Goal: Transaction & Acquisition: Purchase product/service

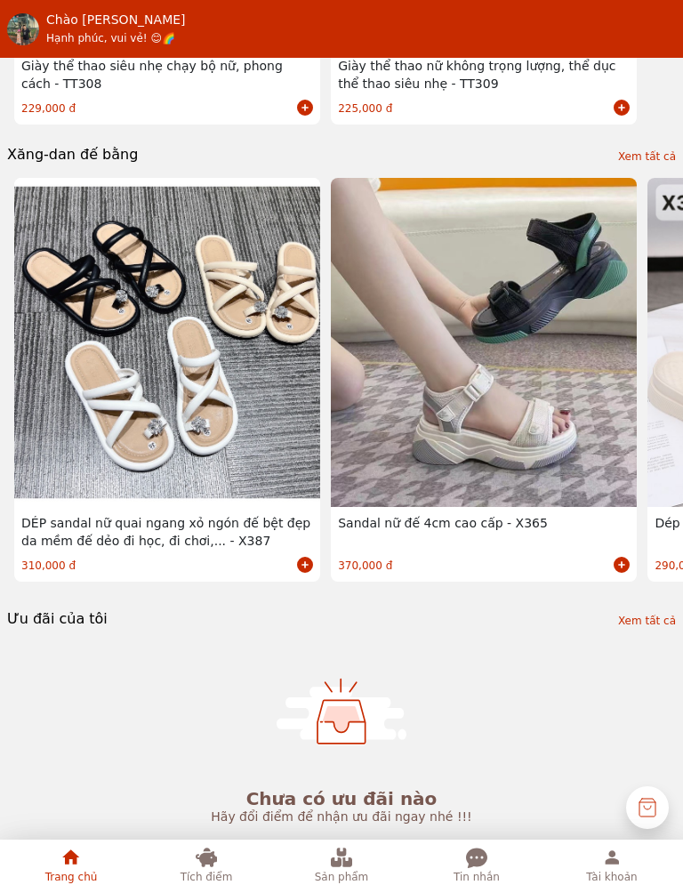
scroll to position [1089, 0]
click at [208, 858] on icon at bounding box center [206, 856] width 21 height 19
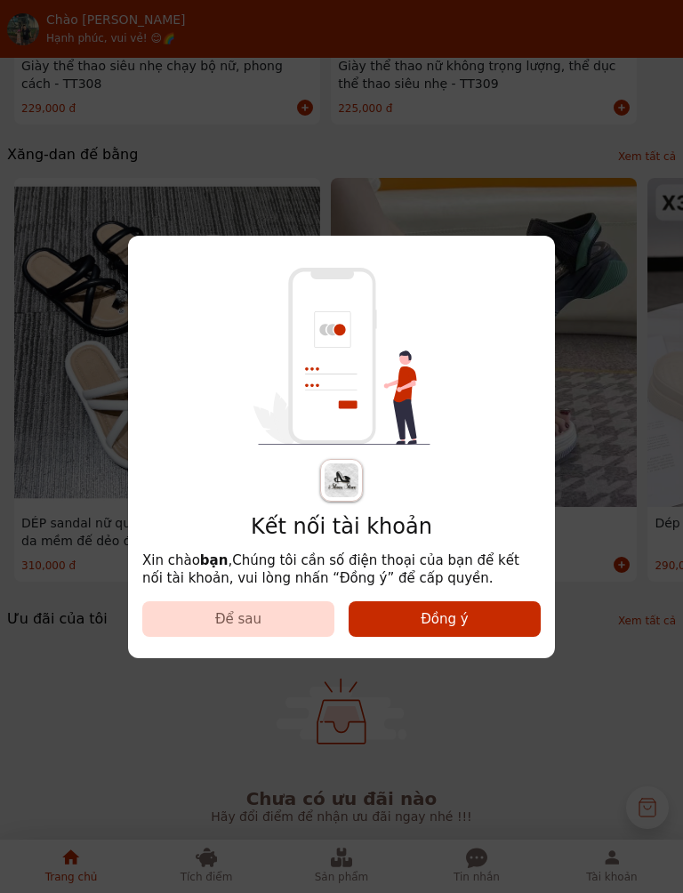
click at [484, 608] on button "Đồng ý" at bounding box center [444, 619] width 192 height 36
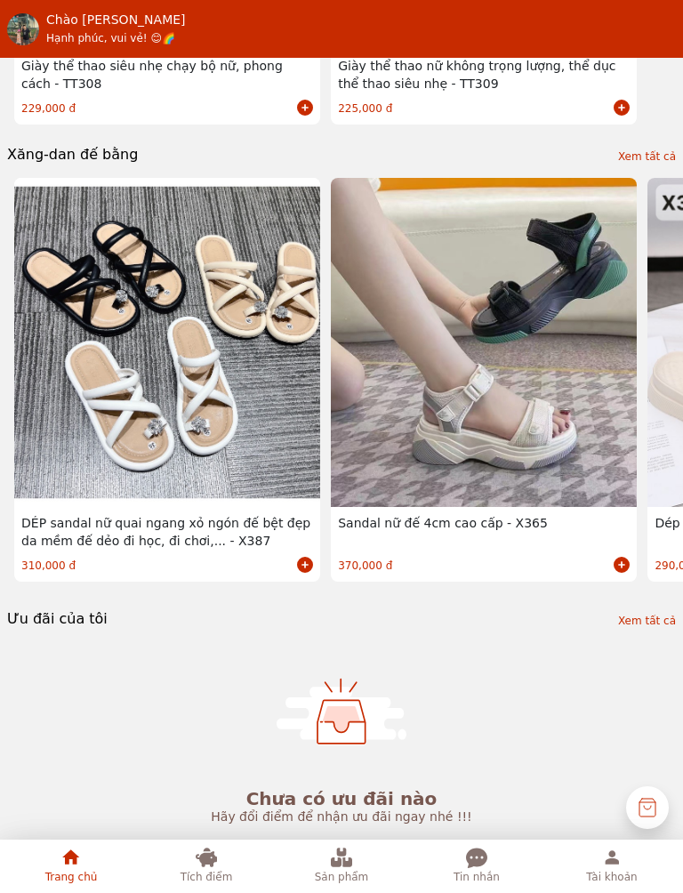
click at [331, 847] on icon at bounding box center [341, 856] width 21 height 21
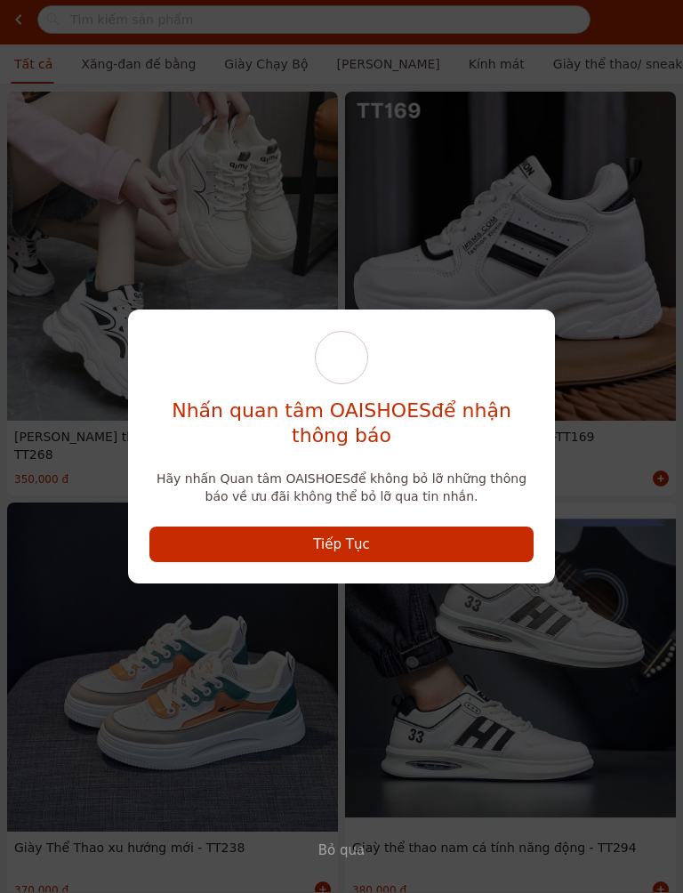
click at [606, 429] on div "Nhấn quan tâm OA ISHOES để nhận thông báo Hãy nhấn Quan tâm OA ISHOES để không …" at bounding box center [341, 446] width 683 height 893
click at [473, 544] on button "Tiếp Tục" at bounding box center [341, 544] width 384 height 36
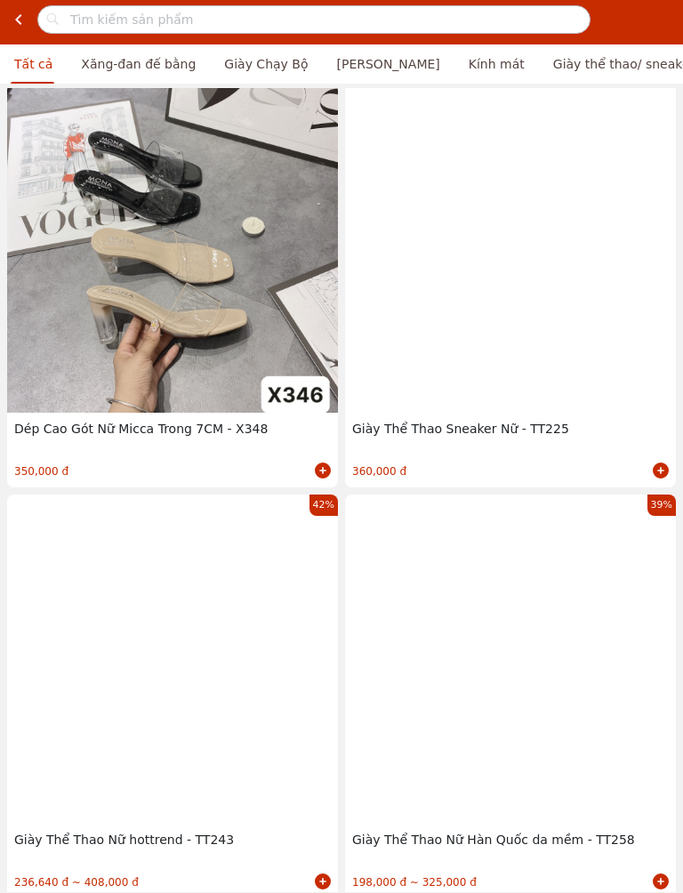
scroll to position [10686, 0]
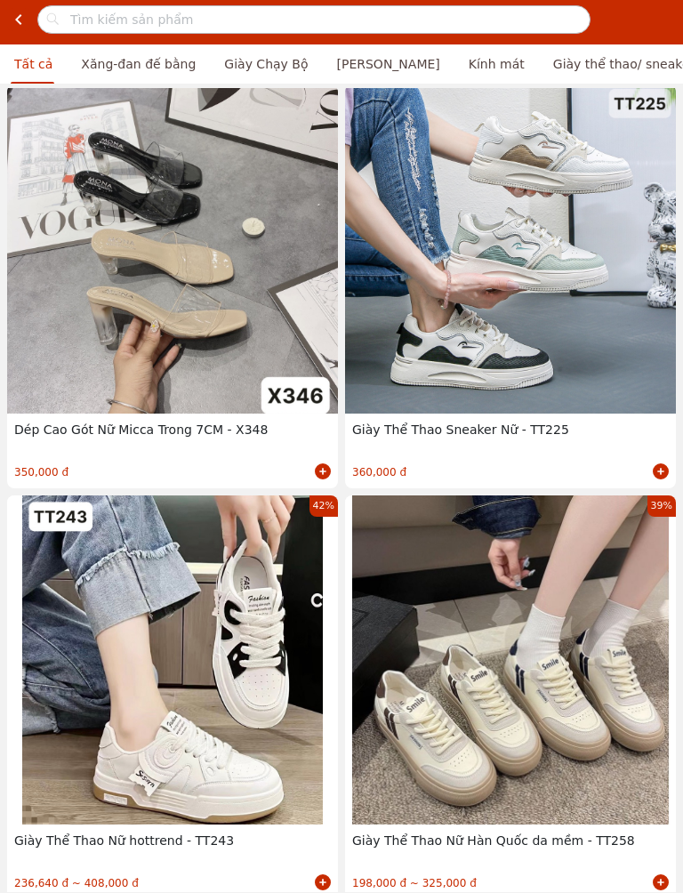
click at [388, 19] on input "text" at bounding box center [328, 19] width 523 height 43
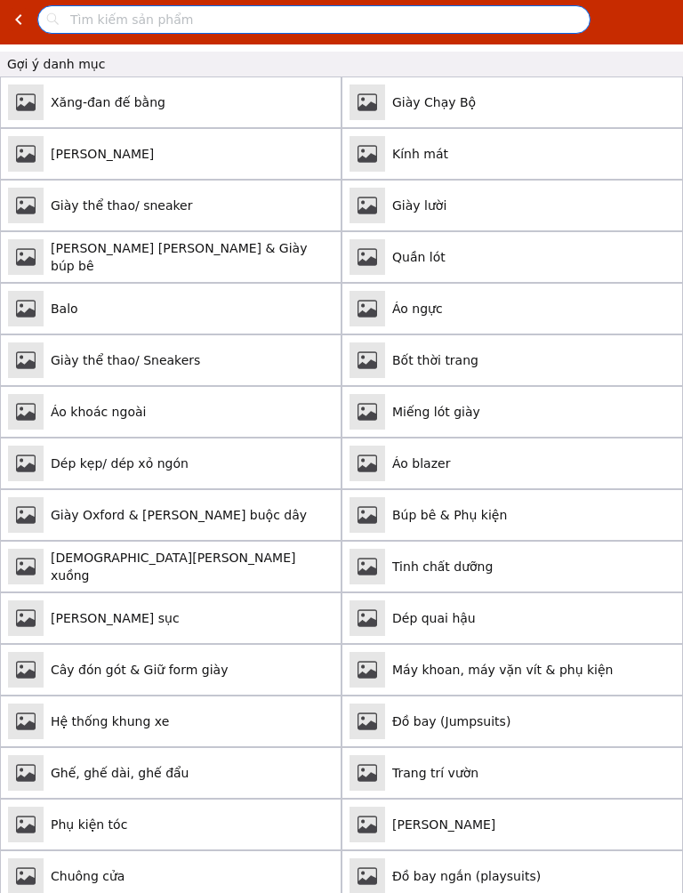
click at [224, 147] on span "[PERSON_NAME]" at bounding box center [192, 154] width 283 height 18
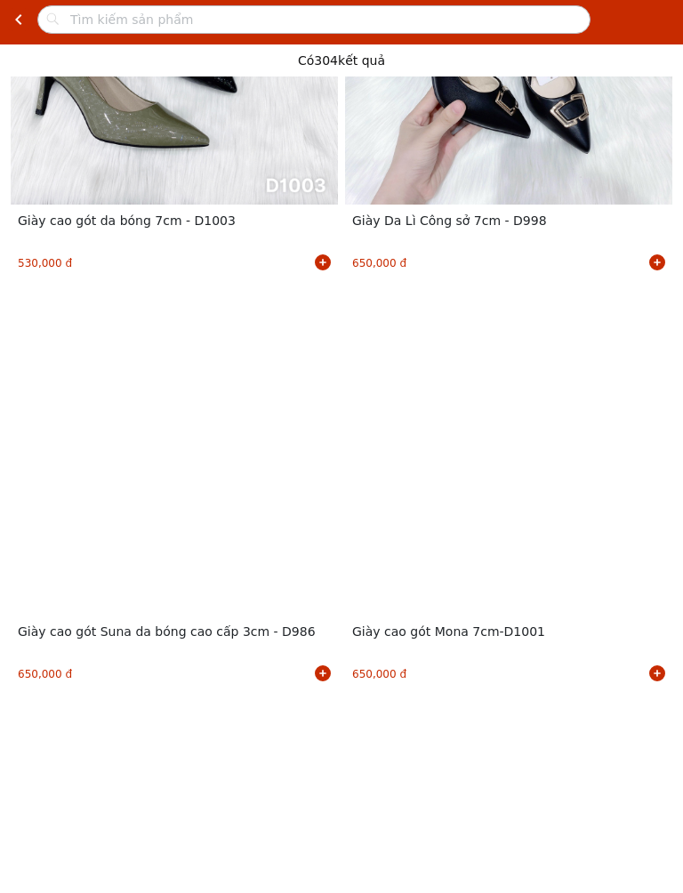
scroll to position [617, 0]
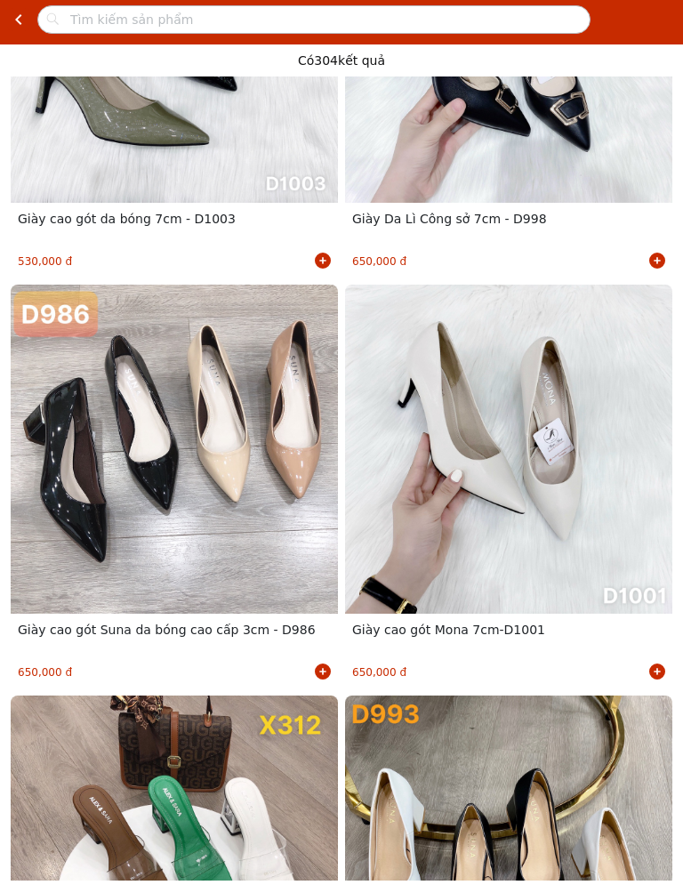
click at [319, 17] on input "text" at bounding box center [328, 19] width 523 height 43
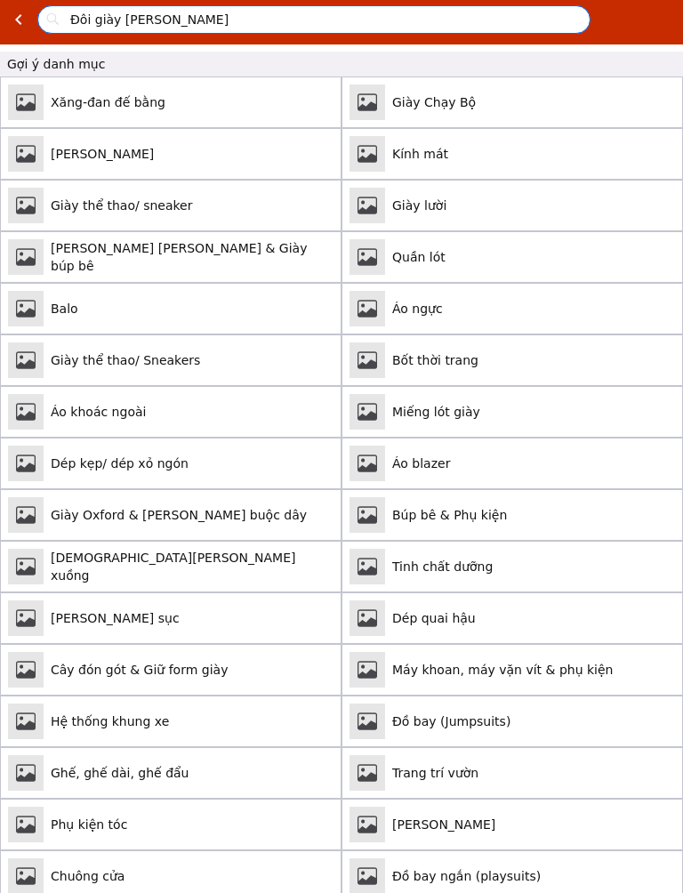
type input "Đôi giày [PERSON_NAME]"
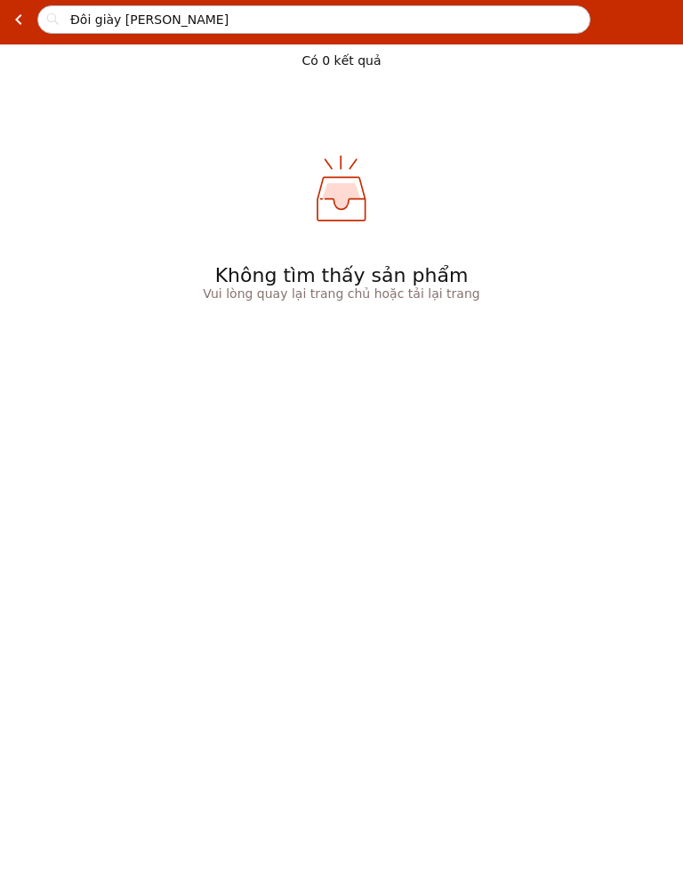
click at [69, 25] on input "Đôi giày [PERSON_NAME]" at bounding box center [328, 19] width 523 height 43
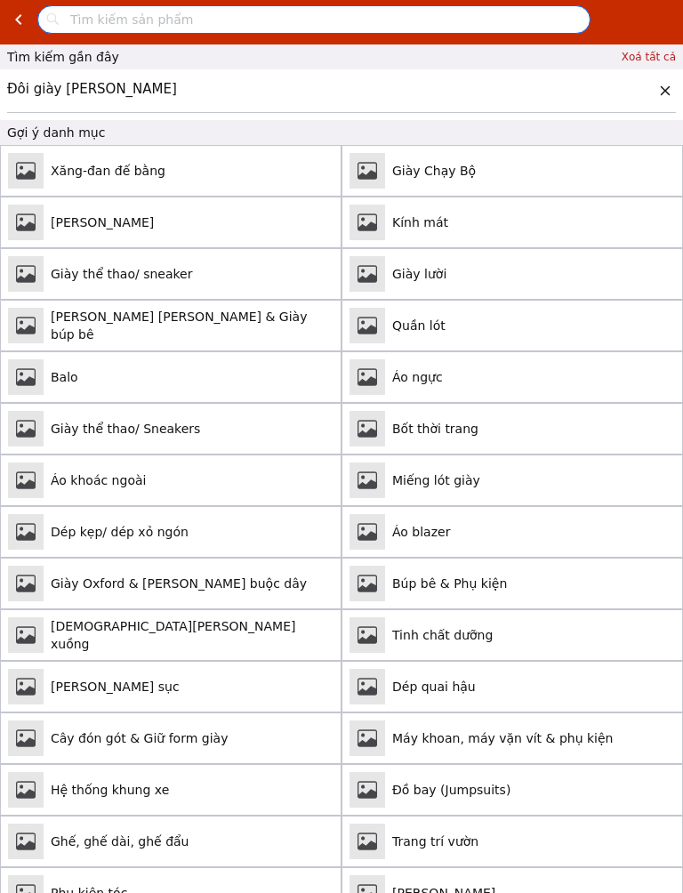
click at [224, 227] on span "[PERSON_NAME]" at bounding box center [192, 222] width 283 height 18
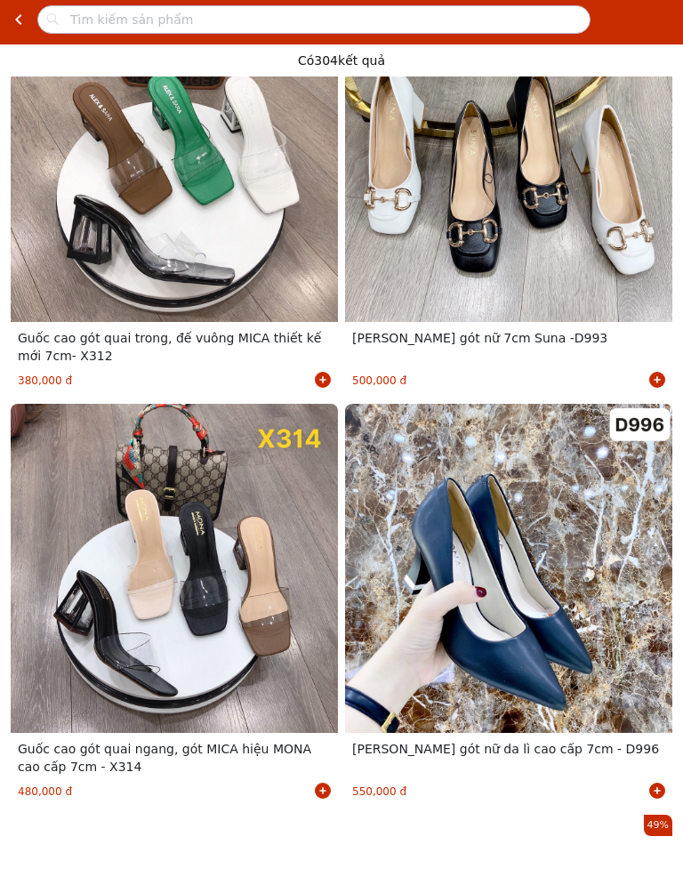
scroll to position [1326, 0]
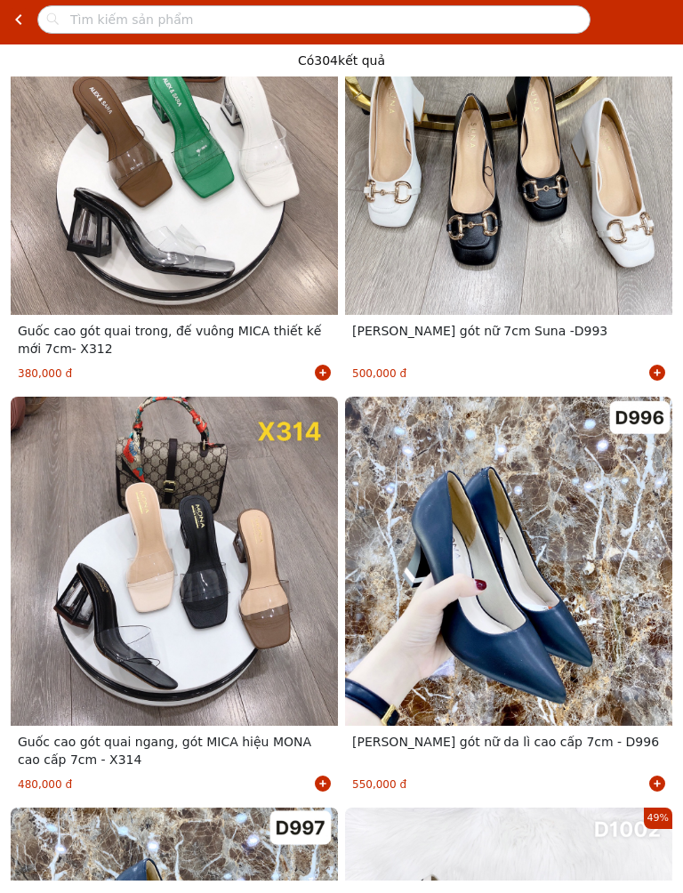
click at [552, 538] on div at bounding box center [508, 560] width 327 height 329
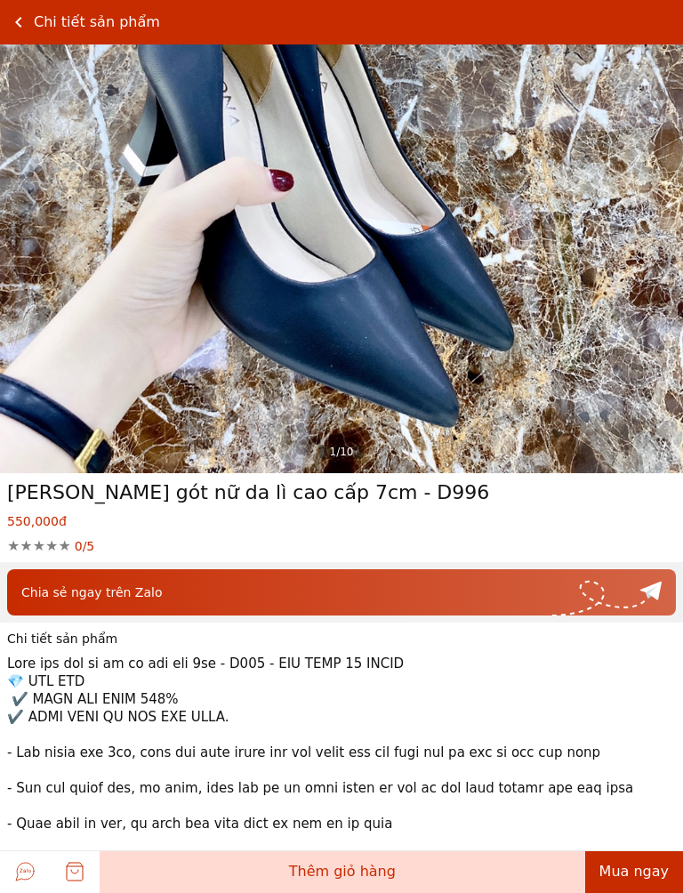
scroll to position [262, 0]
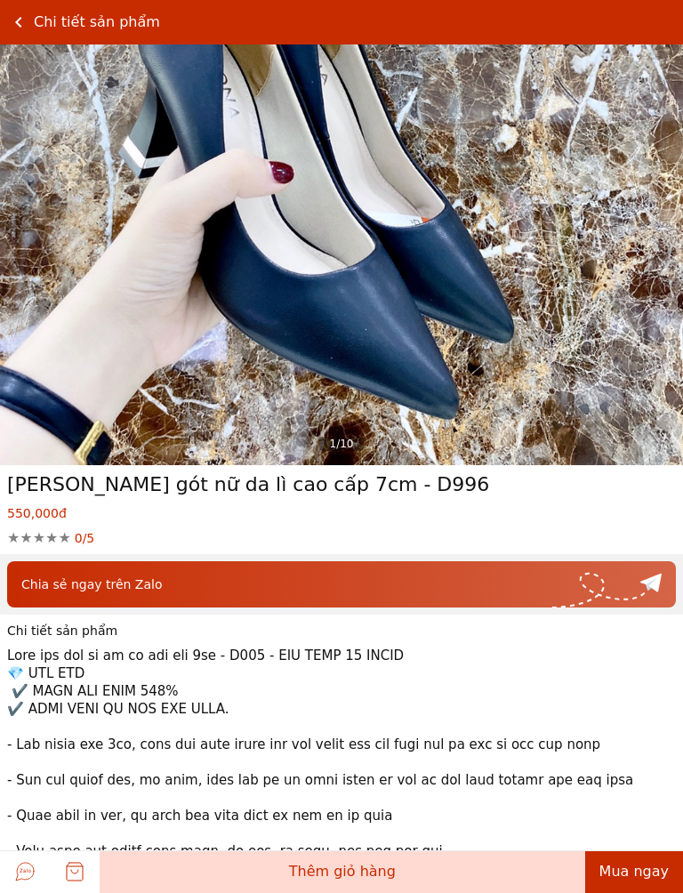
click at [12, 14] on icon at bounding box center [18, 22] width 21 height 21
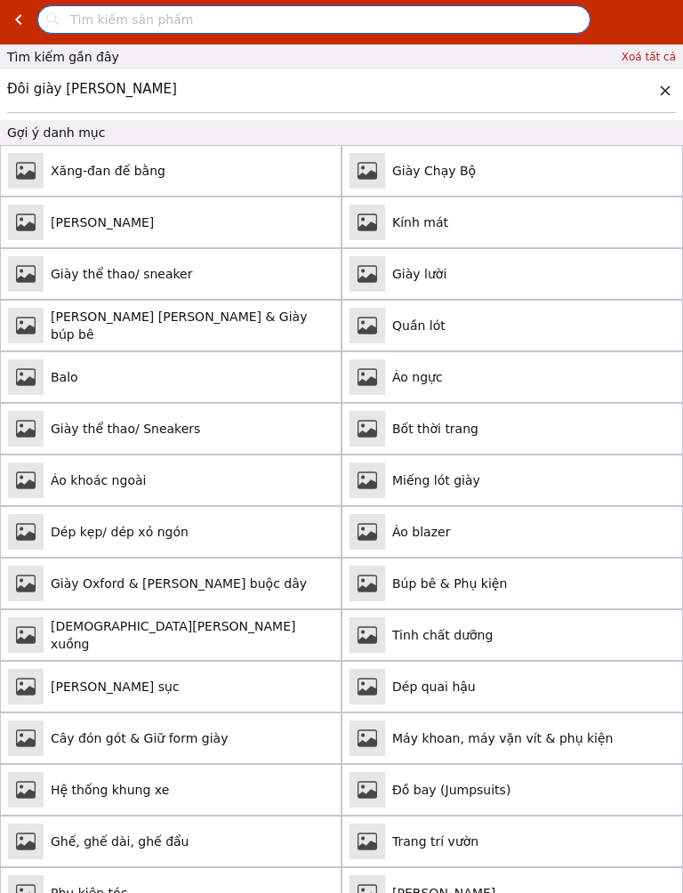
click at [405, 22] on input "text" at bounding box center [328, 19] width 523 height 43
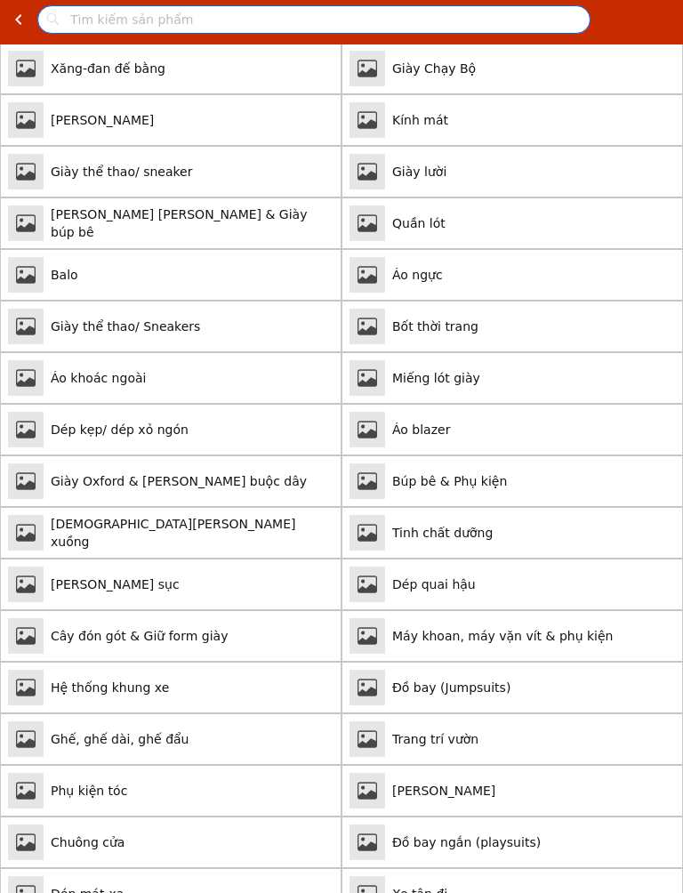
scroll to position [132, 0]
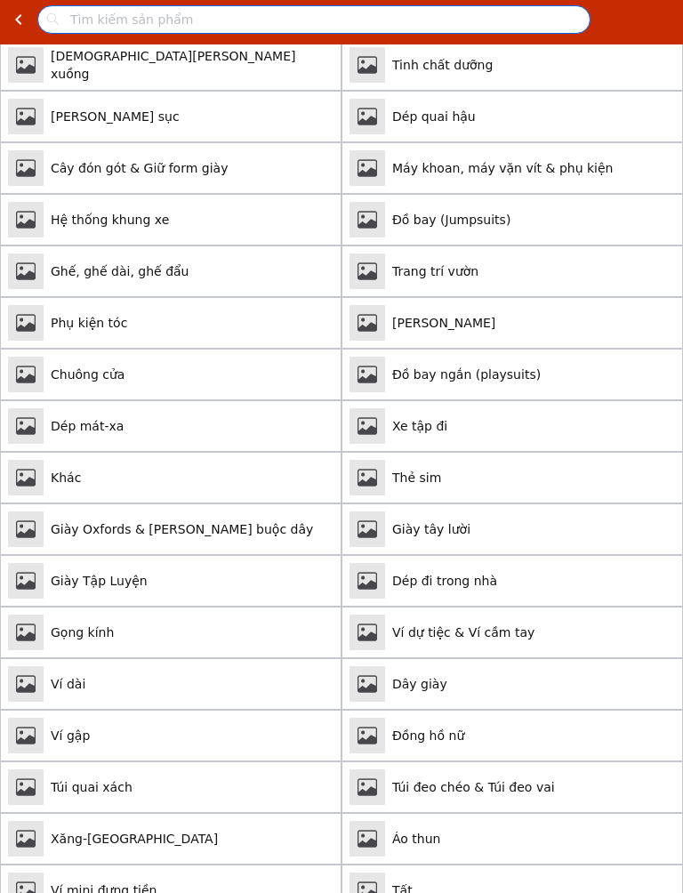
click at [225, 417] on span "Dép mát-xa" at bounding box center [192, 426] width 283 height 18
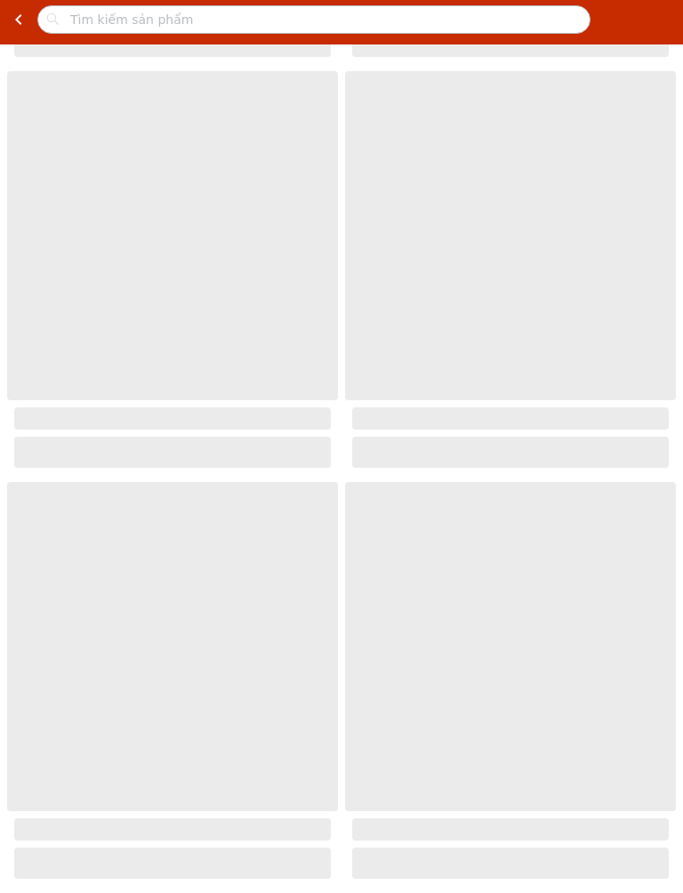
scroll to position [0, 0]
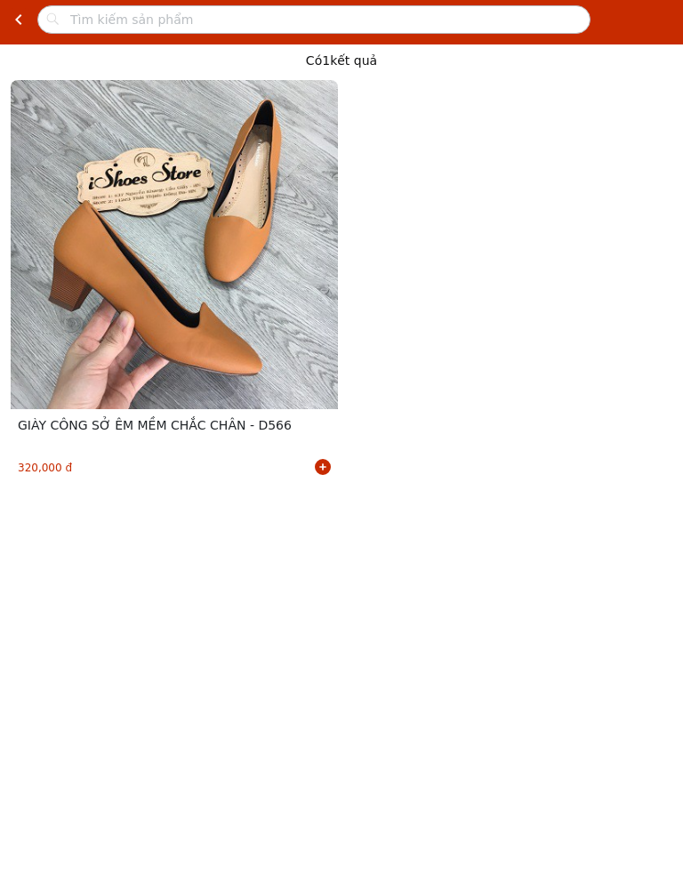
click at [407, 2] on input "text" at bounding box center [328, 19] width 523 height 43
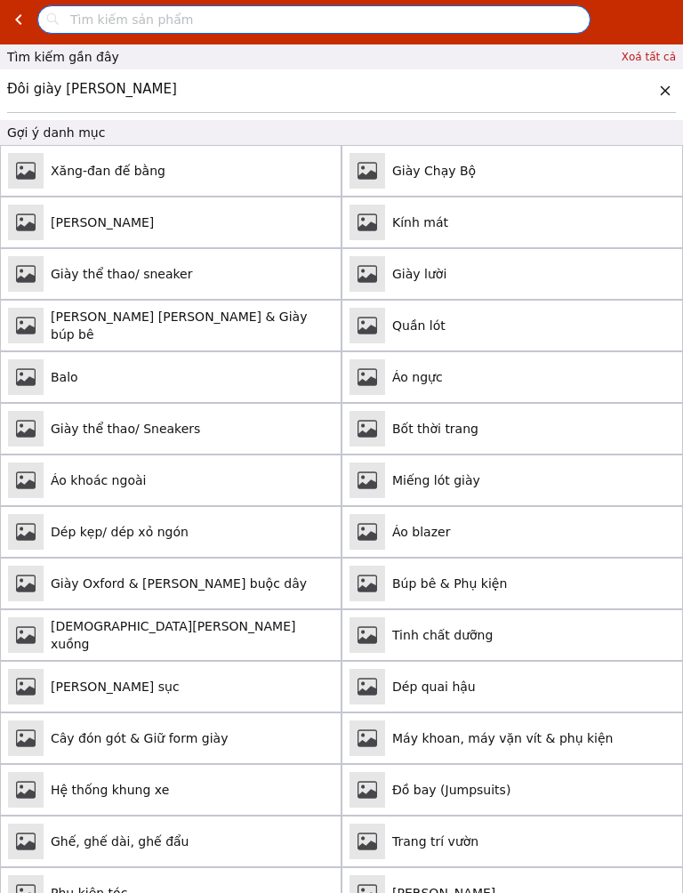
click at [214, 90] on span "Đôi giày [PERSON_NAME]" at bounding box center [330, 90] width 647 height 21
type input "Đôi giày [PERSON_NAME]"
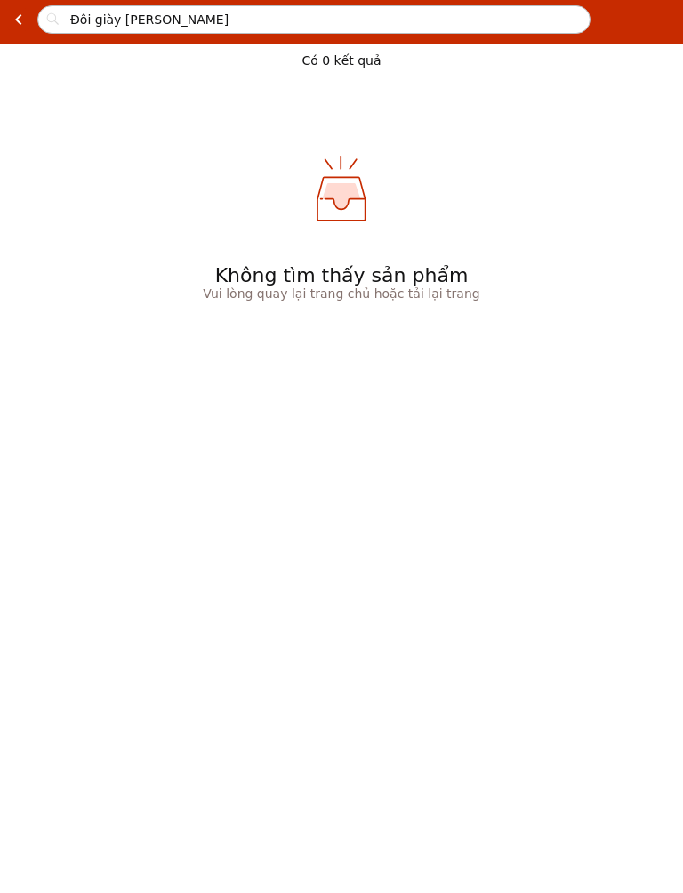
click at [318, 11] on input "Đôi giày [PERSON_NAME]" at bounding box center [328, 19] width 523 height 43
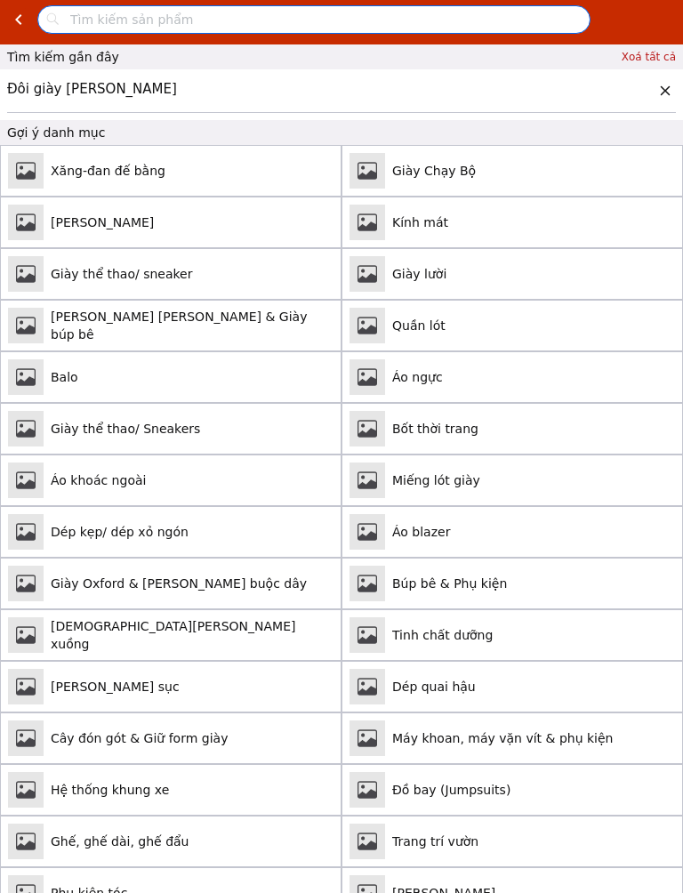
click at [189, 227] on span "[PERSON_NAME]" at bounding box center [192, 222] width 283 height 18
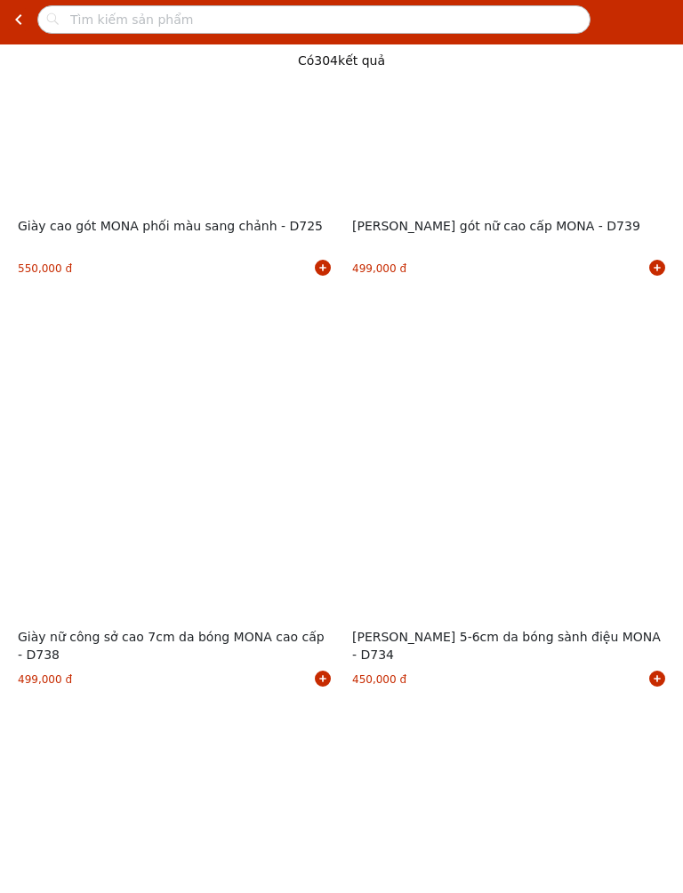
scroll to position [25666, 0]
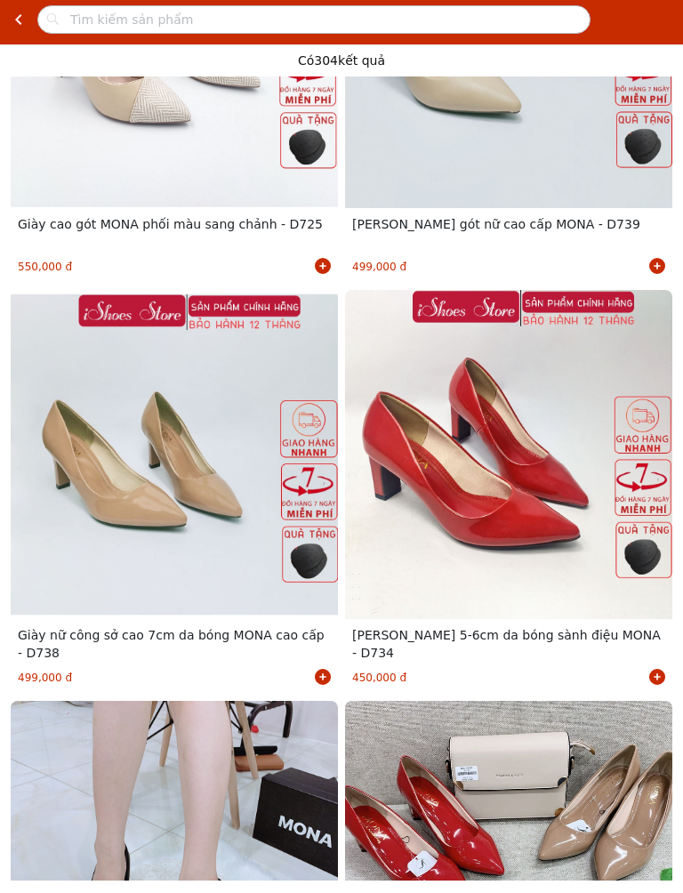
click at [225, 616] on div at bounding box center [174, 454] width 327 height 329
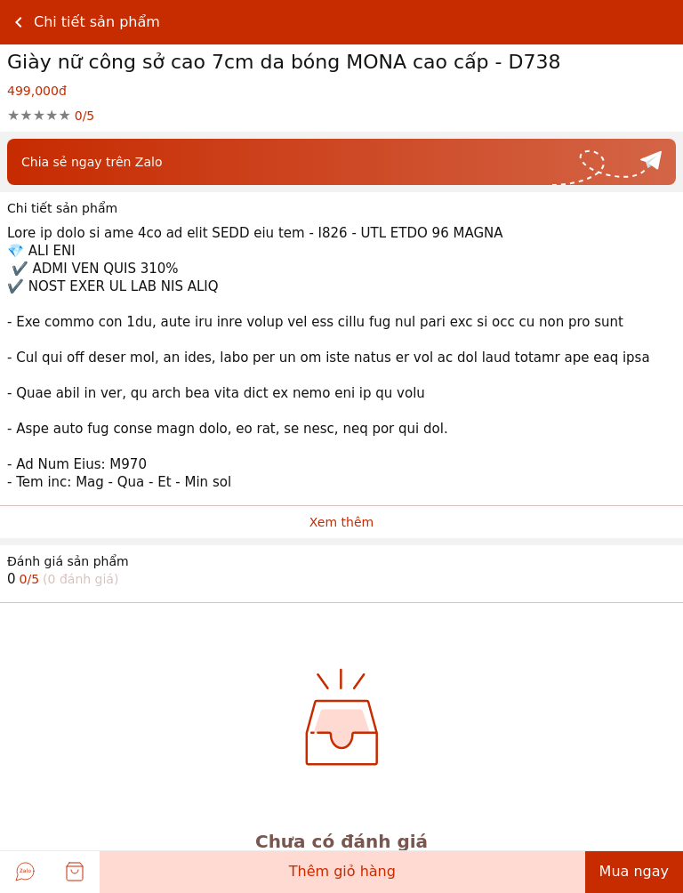
scroll to position [685, 0]
click at [369, 714] on img at bounding box center [341, 721] width 221 height 222
click at [653, 877] on span "Mua ngay" at bounding box center [633, 870] width 69 height 17
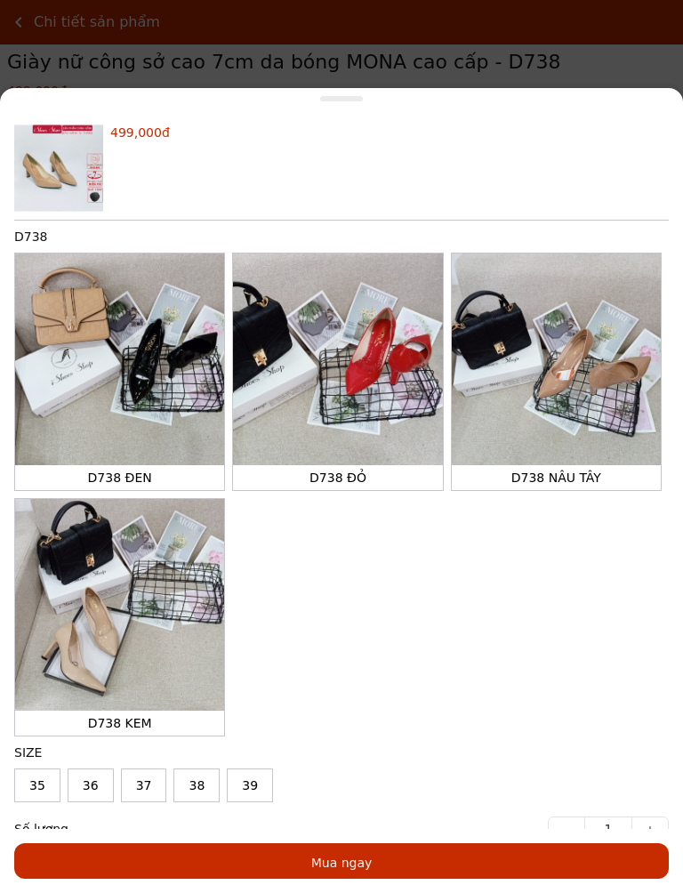
click at [256, 781] on span "39" at bounding box center [250, 785] width 16 height 14
click at [434, 437] on div at bounding box center [337, 359] width 209 height 212
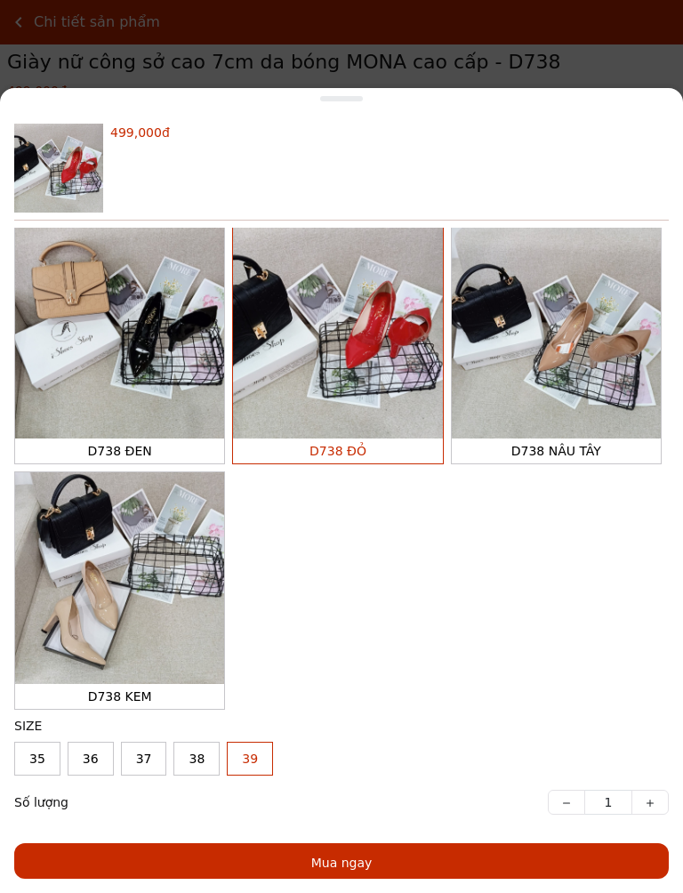
scroll to position [27, 0]
click at [652, 800] on icon "button" at bounding box center [650, 803] width 14 height 14
click at [558, 798] on button "button" at bounding box center [566, 801] width 37 height 25
type input "1"
click at [557, 797] on button "button" at bounding box center [566, 801] width 37 height 25
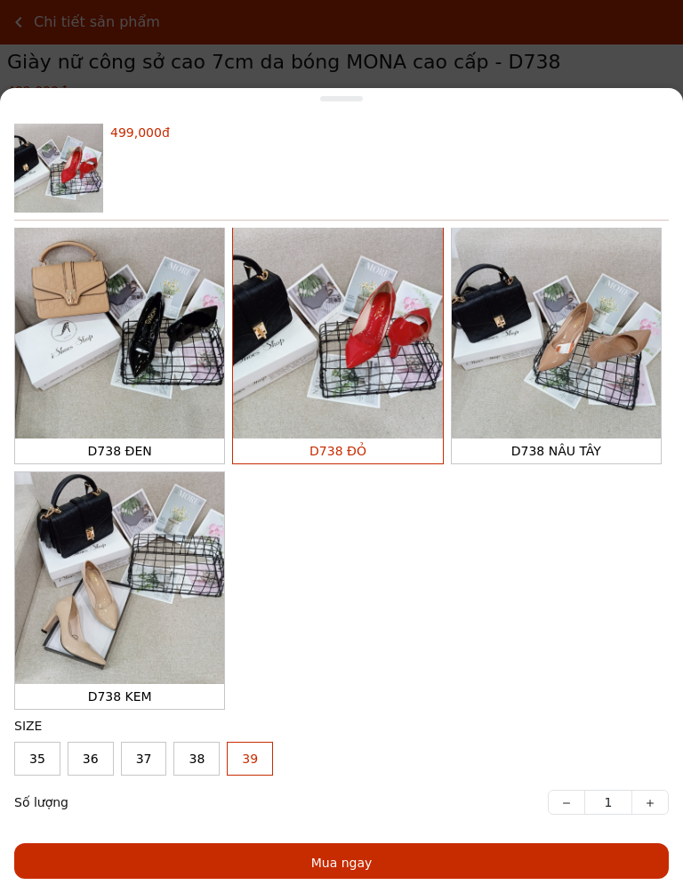
click at [573, 793] on button "button" at bounding box center [566, 801] width 37 height 25
click at [645, 58] on div "499,000 đ D738 D738 ĐEN D738 ĐỎ D738 NÂU TÂY D738 KEM SIZE 35 36 37 38 39 Số lư…" at bounding box center [341, 446] width 683 height 893
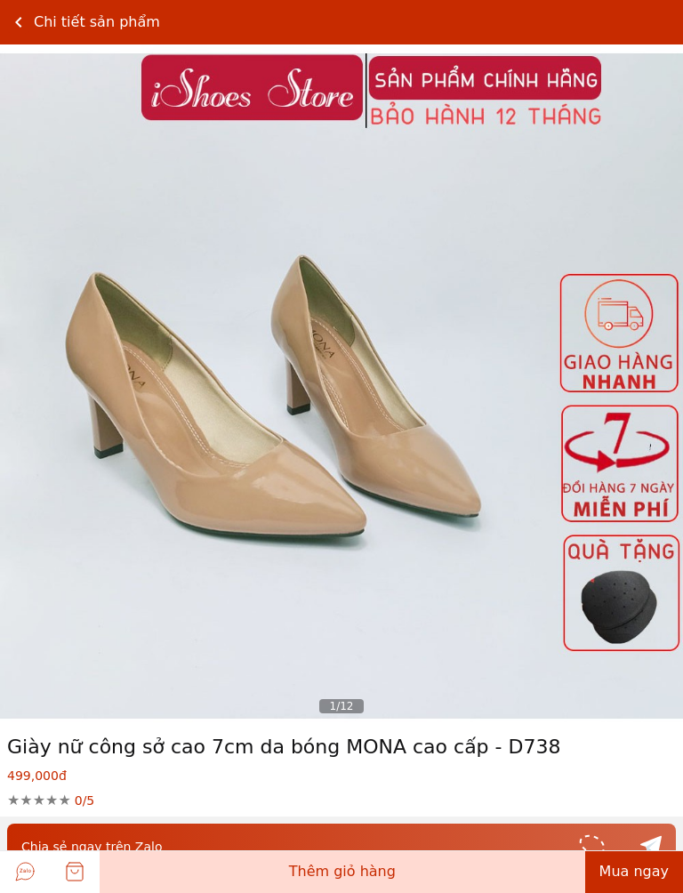
scroll to position [0, 0]
click at [14, 23] on icon at bounding box center [18, 22] width 21 height 21
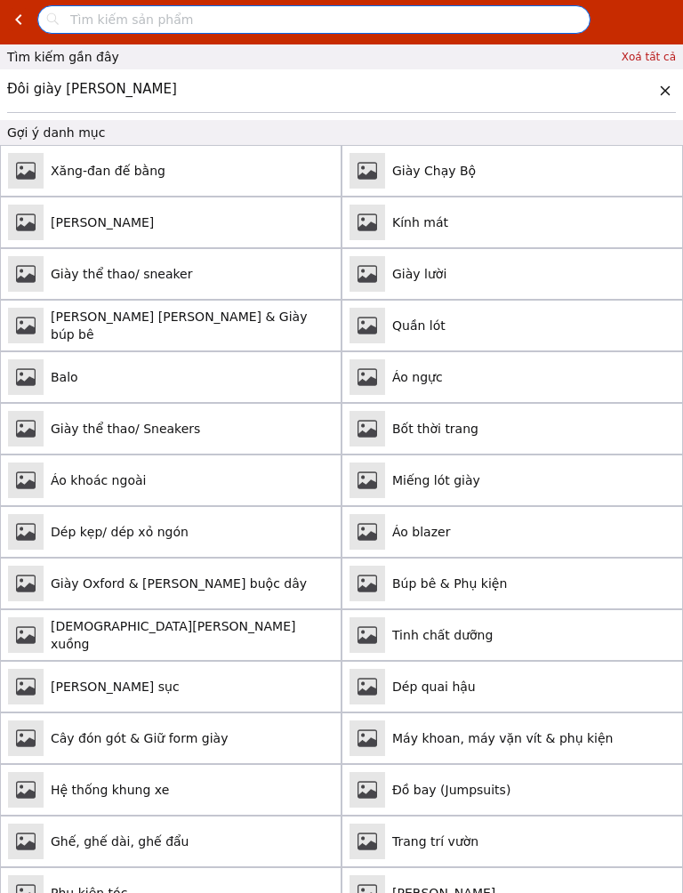
click at [21, 11] on icon at bounding box center [18, 19] width 21 height 21
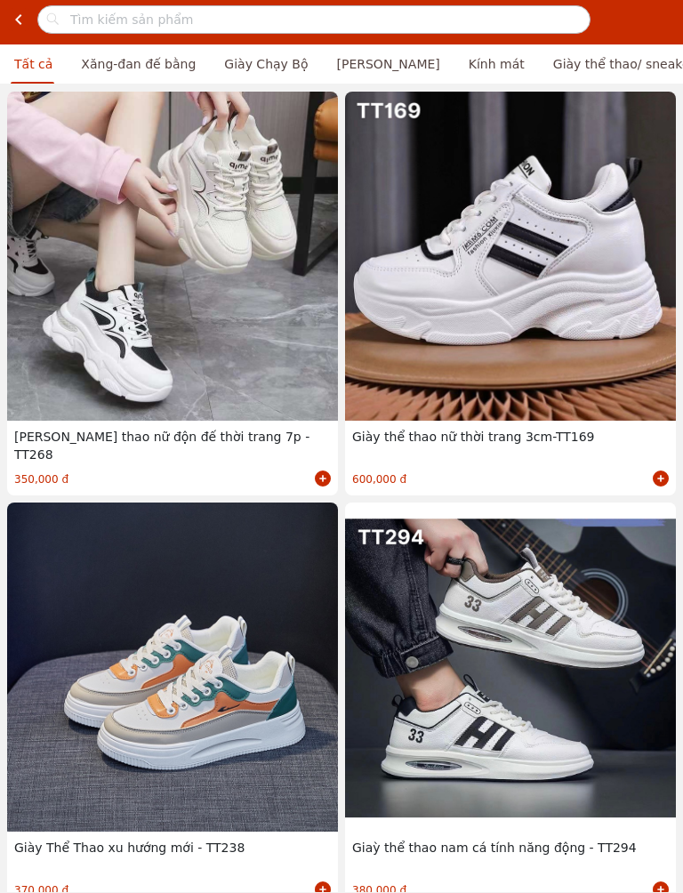
click at [12, 23] on icon at bounding box center [18, 19] width 21 height 21
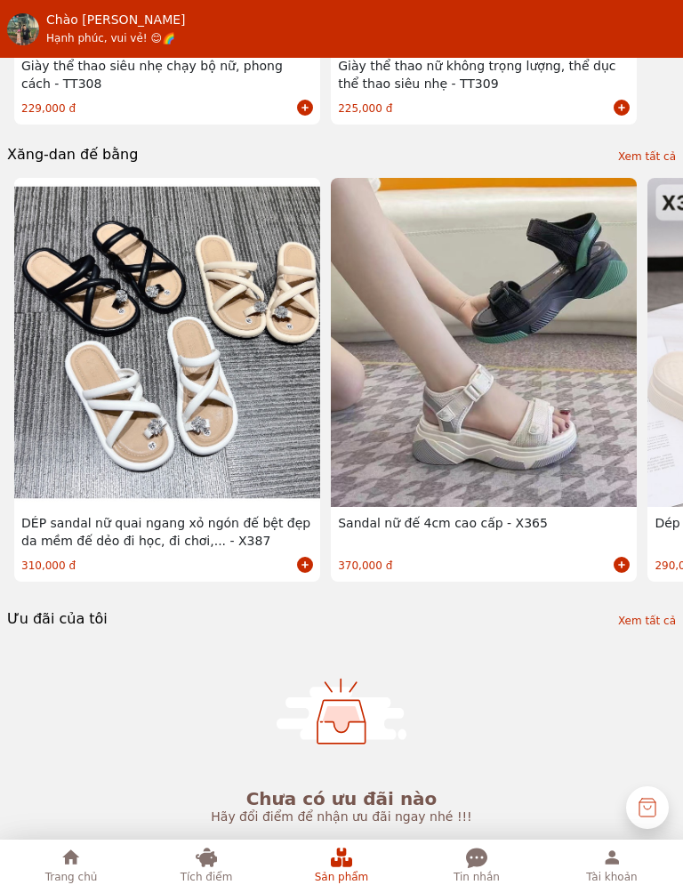
scroll to position [1089, 0]
click at [203, 852] on icon at bounding box center [206, 856] width 21 height 21
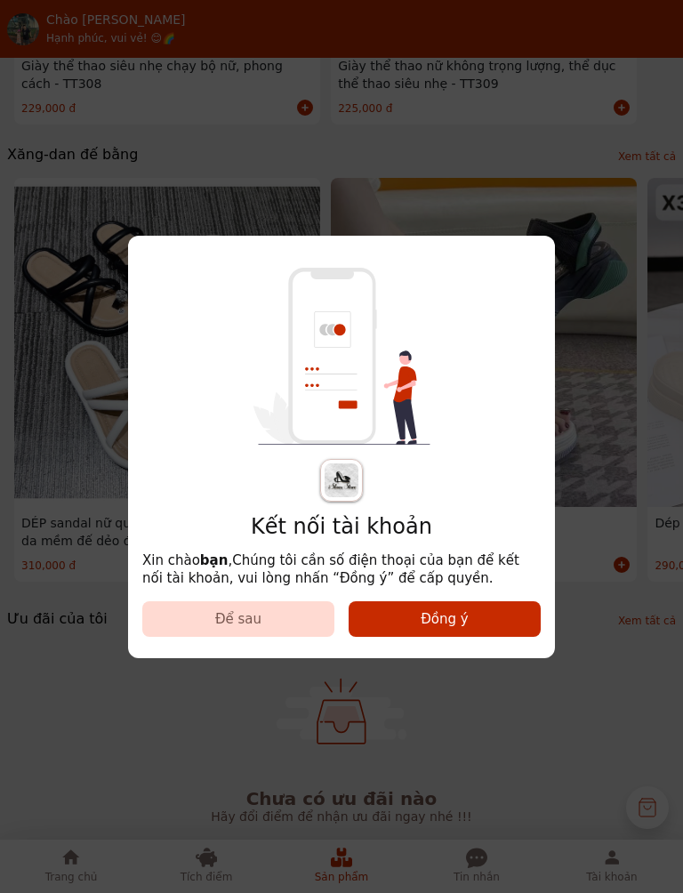
click at [267, 613] on button "Để sau" at bounding box center [238, 619] width 192 height 36
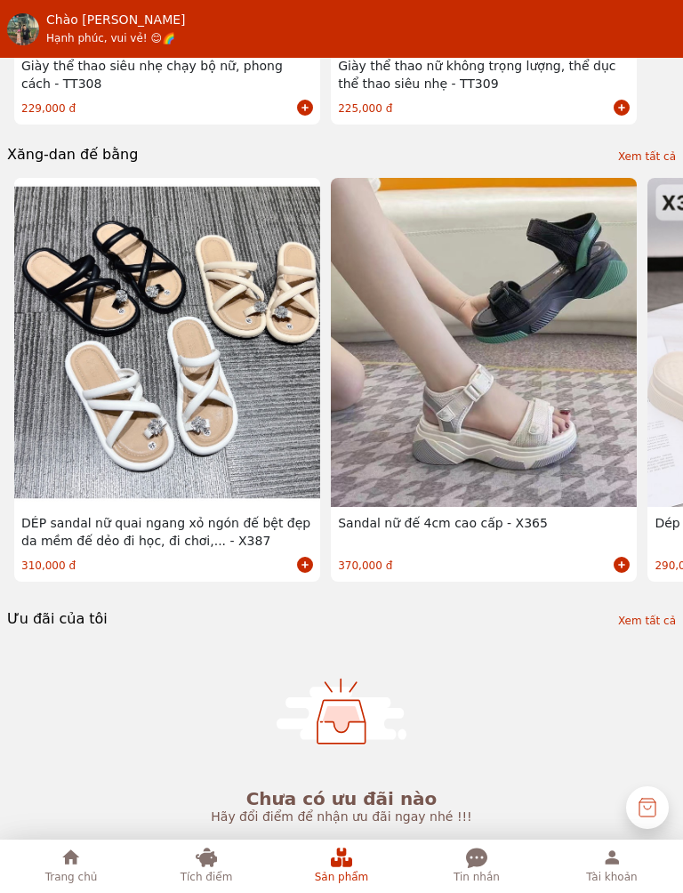
click at [254, 846] on button "Tích điểm" at bounding box center [205, 865] width 111 height 39
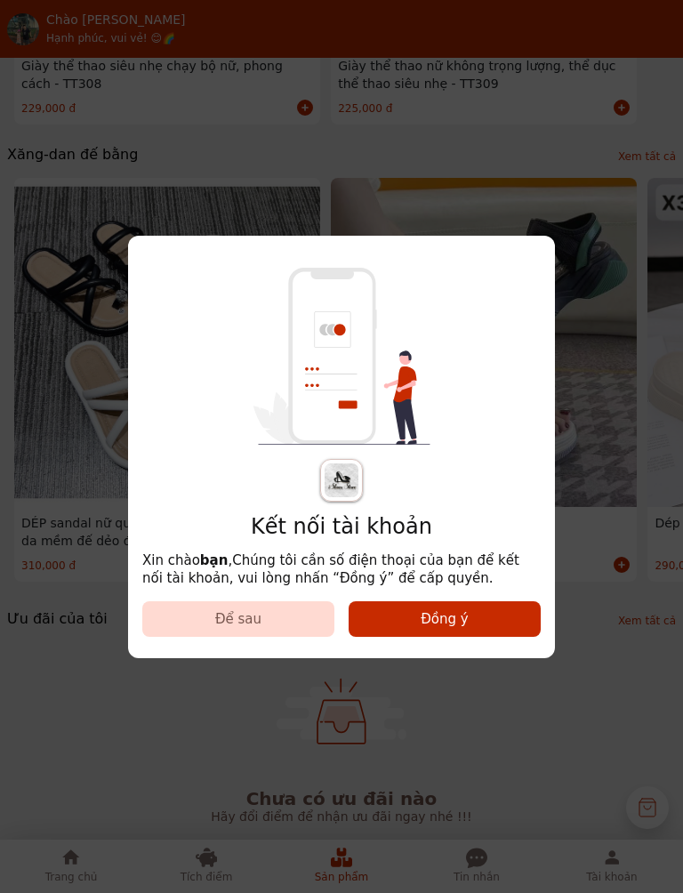
click at [211, 845] on div "Kết nối tài khoản Xin chào bạn , Chúng tôi cần số điện thoại của bạn để kết nối…" at bounding box center [341, 446] width 683 height 893
click at [419, 623] on button "Đồng ý" at bounding box center [444, 619] width 192 height 36
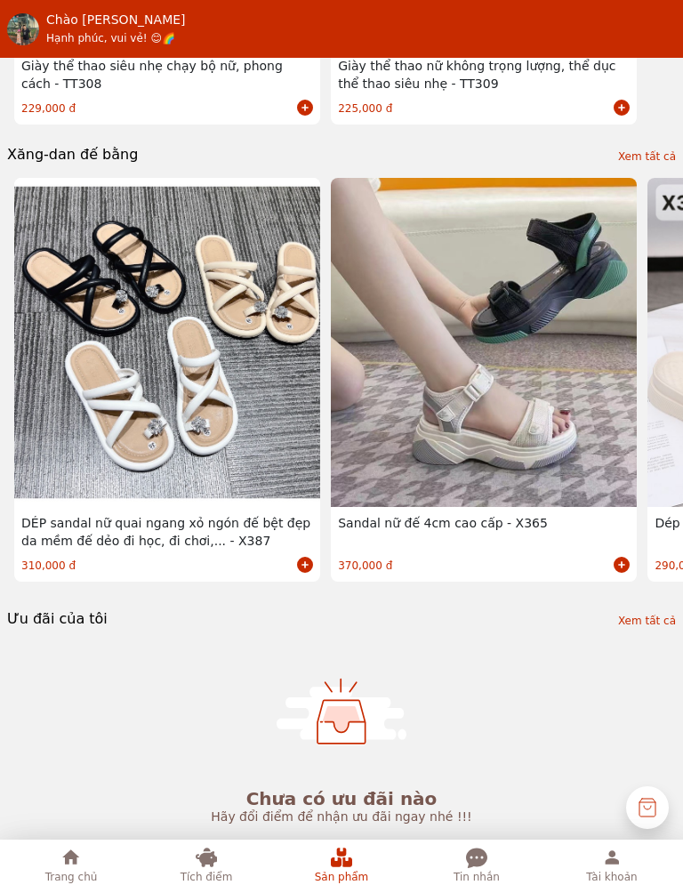
click at [209, 860] on icon at bounding box center [206, 856] width 21 height 19
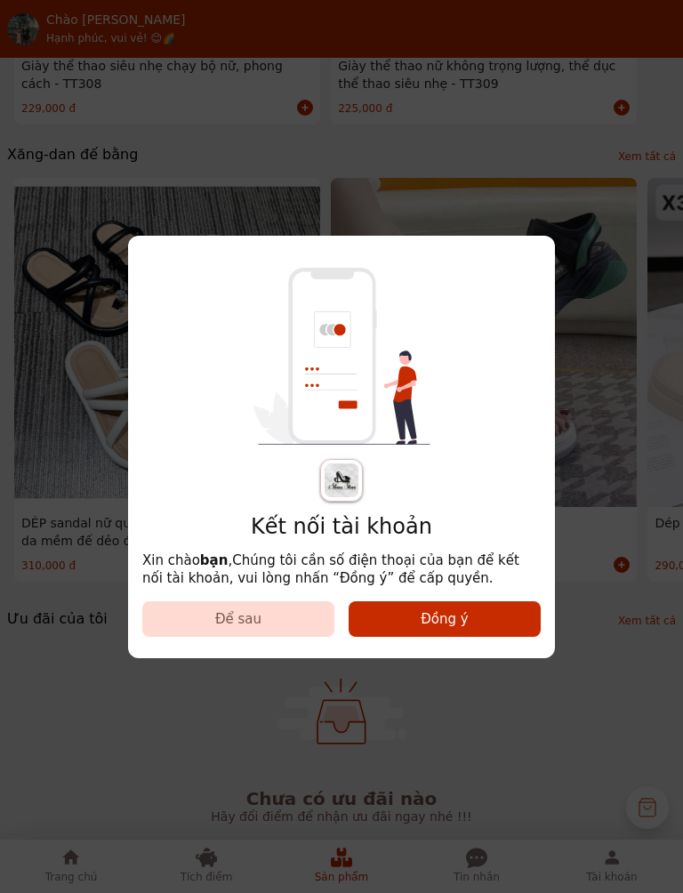
click at [493, 621] on button "Đồng ý" at bounding box center [444, 619] width 192 height 36
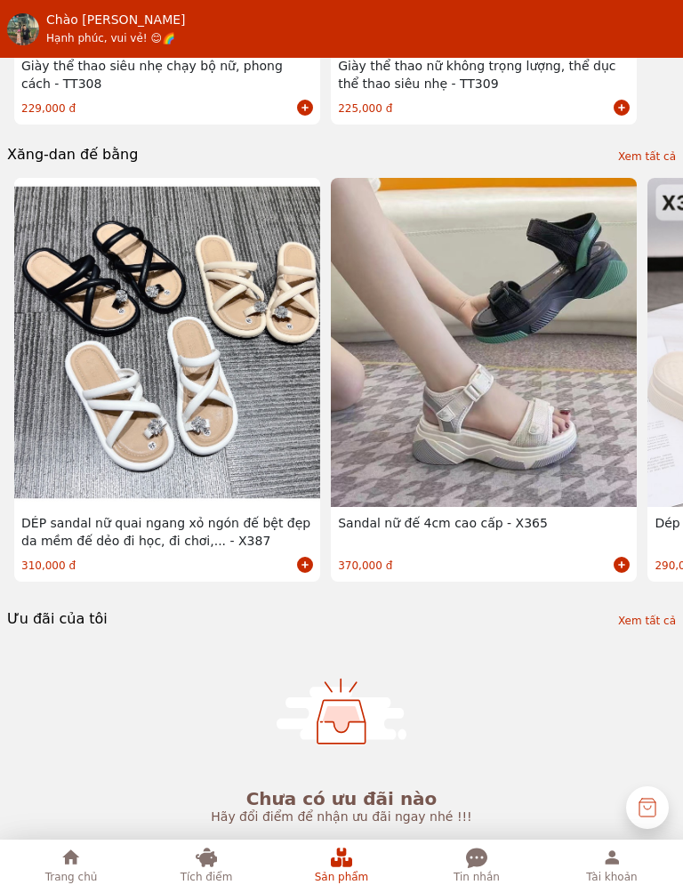
click at [472, 860] on icon at bounding box center [476, 858] width 21 height 20
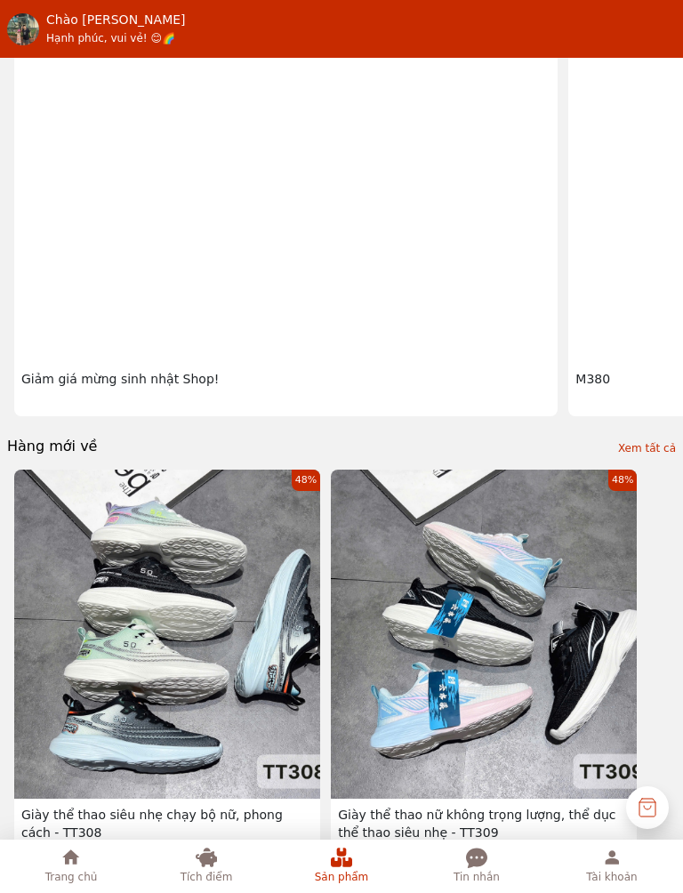
click at [464, 798] on div "48%" at bounding box center [484, 633] width 306 height 329
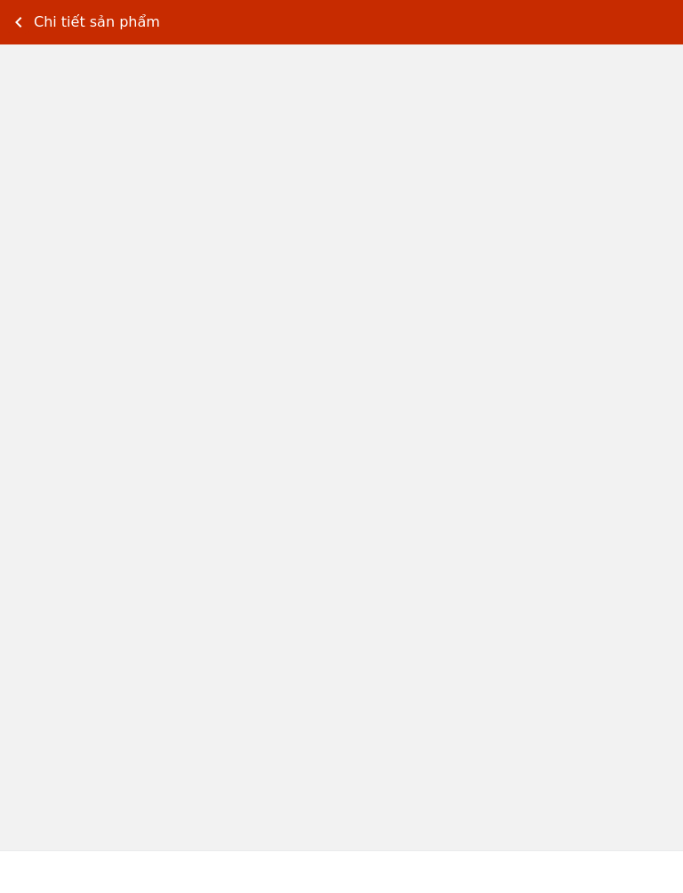
click at [469, 842] on div "Chi tiết sản phẩm" at bounding box center [341, 446] width 683 height 893
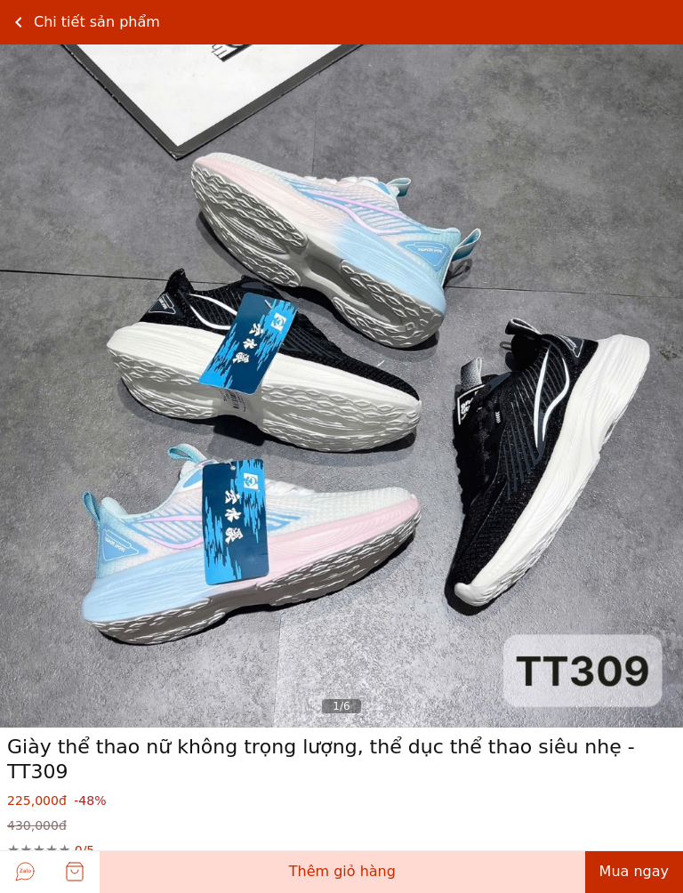
click at [16, 23] on icon at bounding box center [18, 22] width 6 height 11
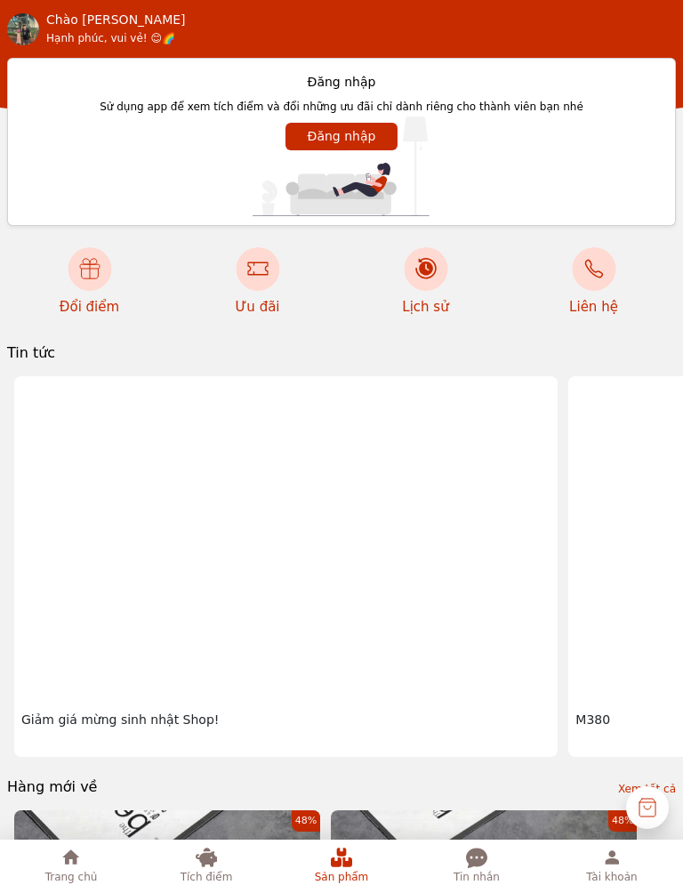
click at [607, 875] on div "Tài khoản" at bounding box center [611, 877] width 51 height 18
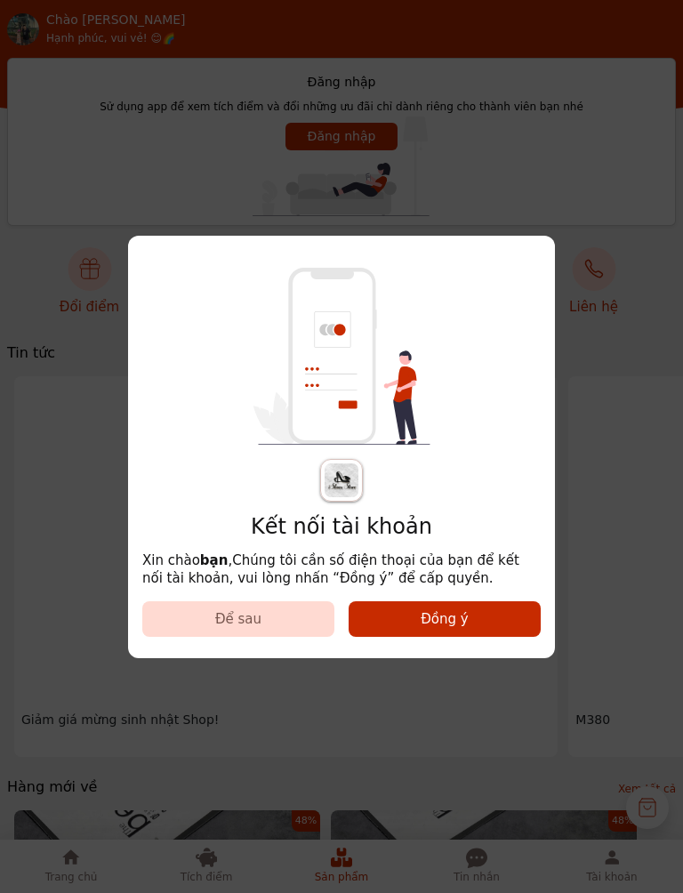
click at [495, 603] on button "Đồng ý" at bounding box center [444, 619] width 192 height 36
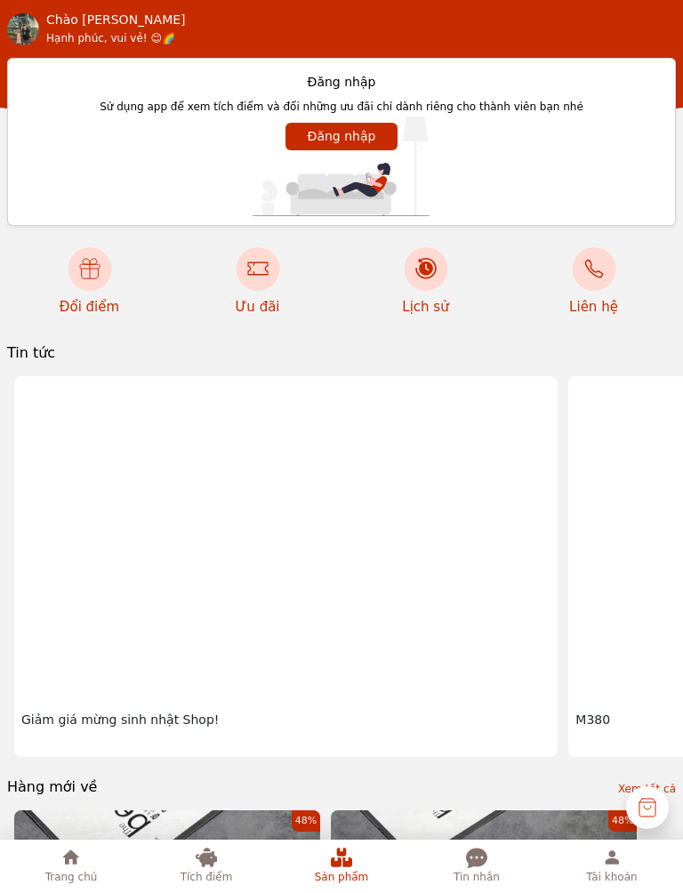
click at [645, 812] on icon at bounding box center [647, 807] width 21 height 21
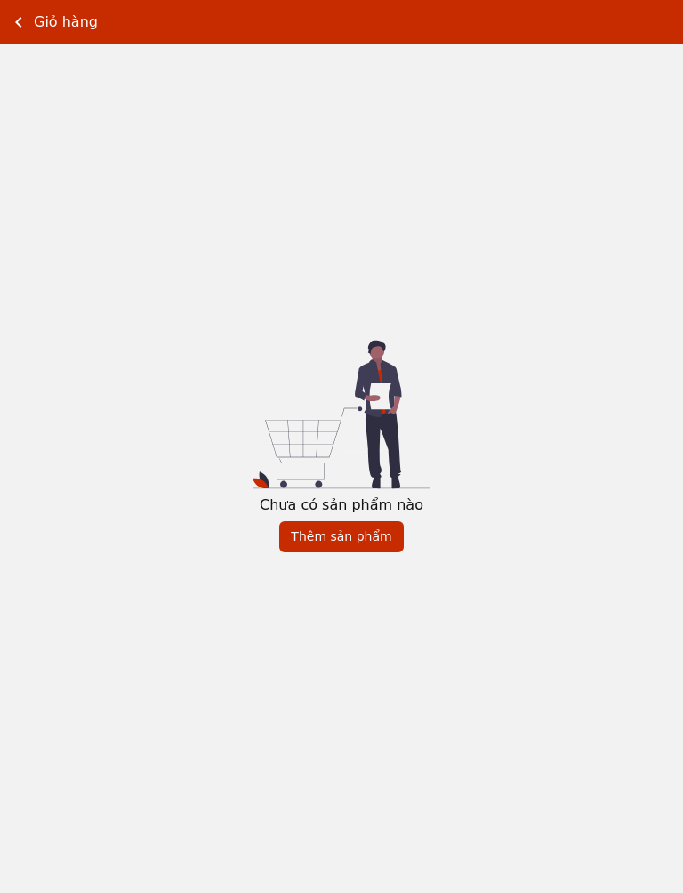
click at [378, 531] on button "Thêm sản phẩm" at bounding box center [341, 536] width 124 height 31
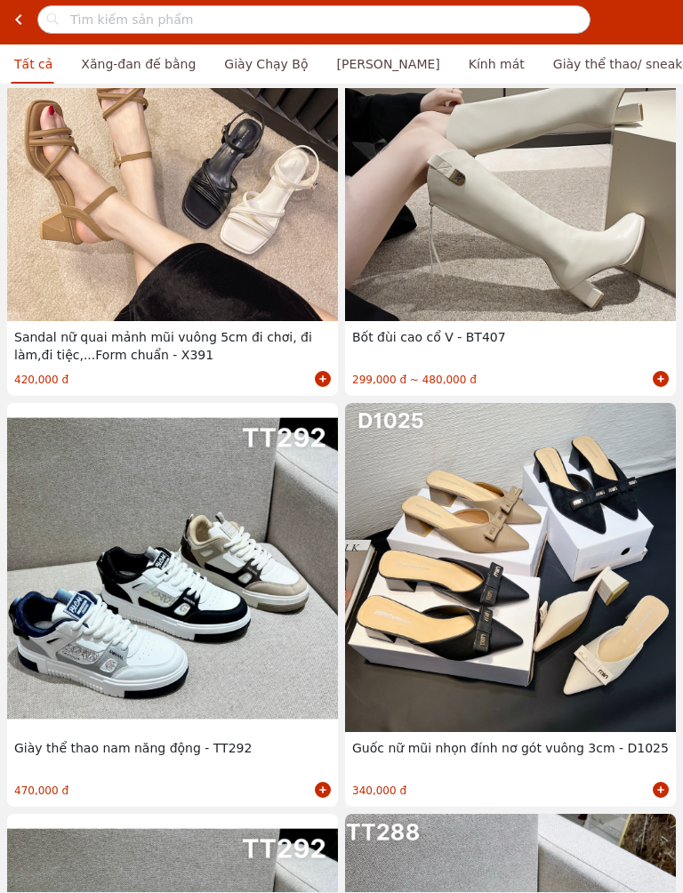
scroll to position [5440, 0]
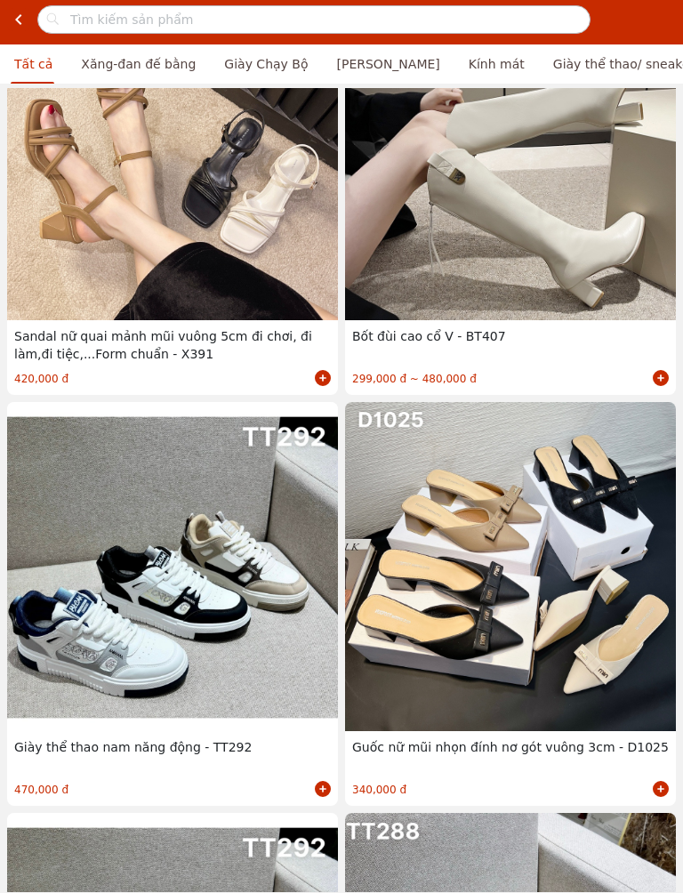
click at [14, 44] on div "Tất cả" at bounding box center [33, 63] width 67 height 39
click at [11, 20] on icon at bounding box center [18, 19] width 21 height 21
